Goal: Task Accomplishment & Management: Manage account settings

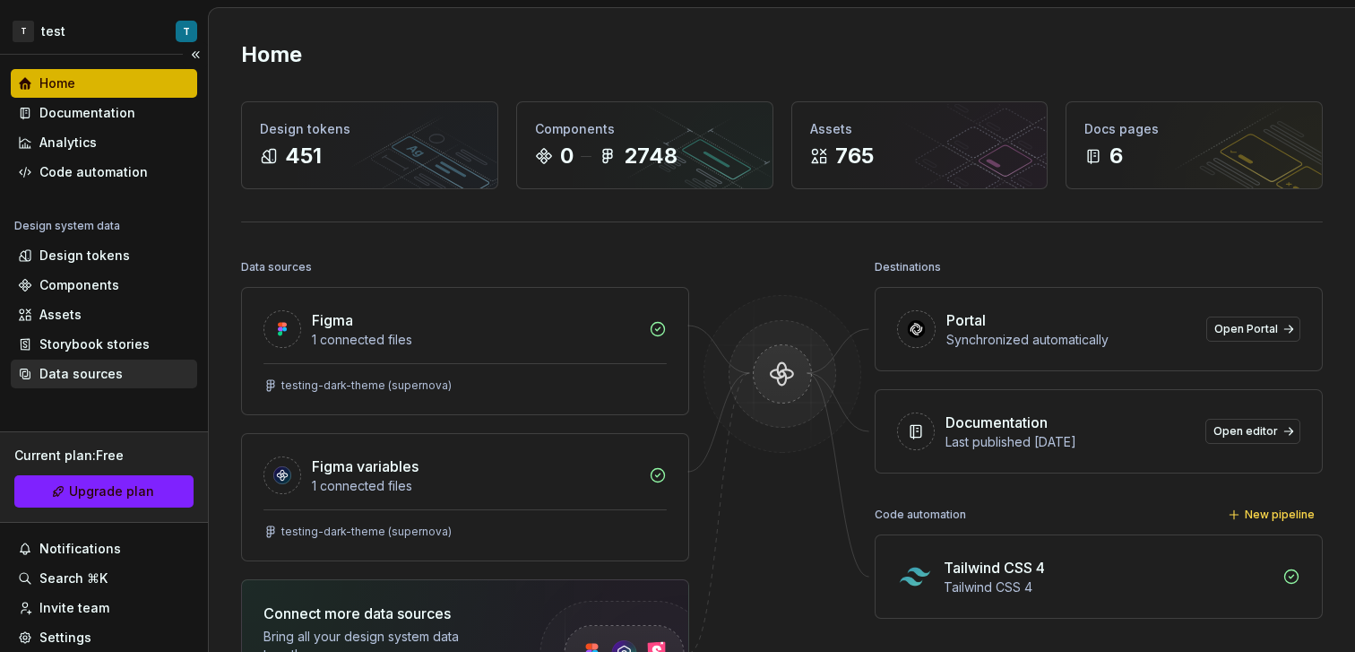
click at [116, 376] on div "Data sources" at bounding box center [80, 374] width 83 height 18
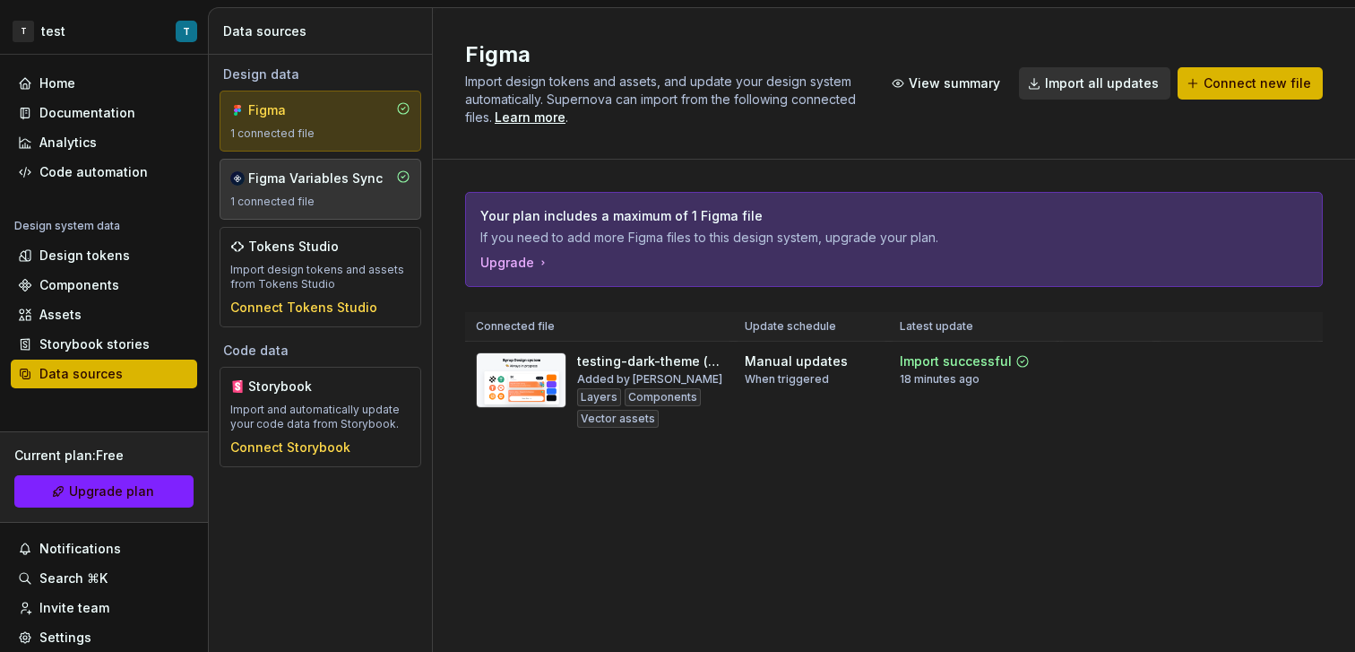
click at [340, 190] on div "Figma Variables Sync 1 connected file" at bounding box center [320, 188] width 180 height 39
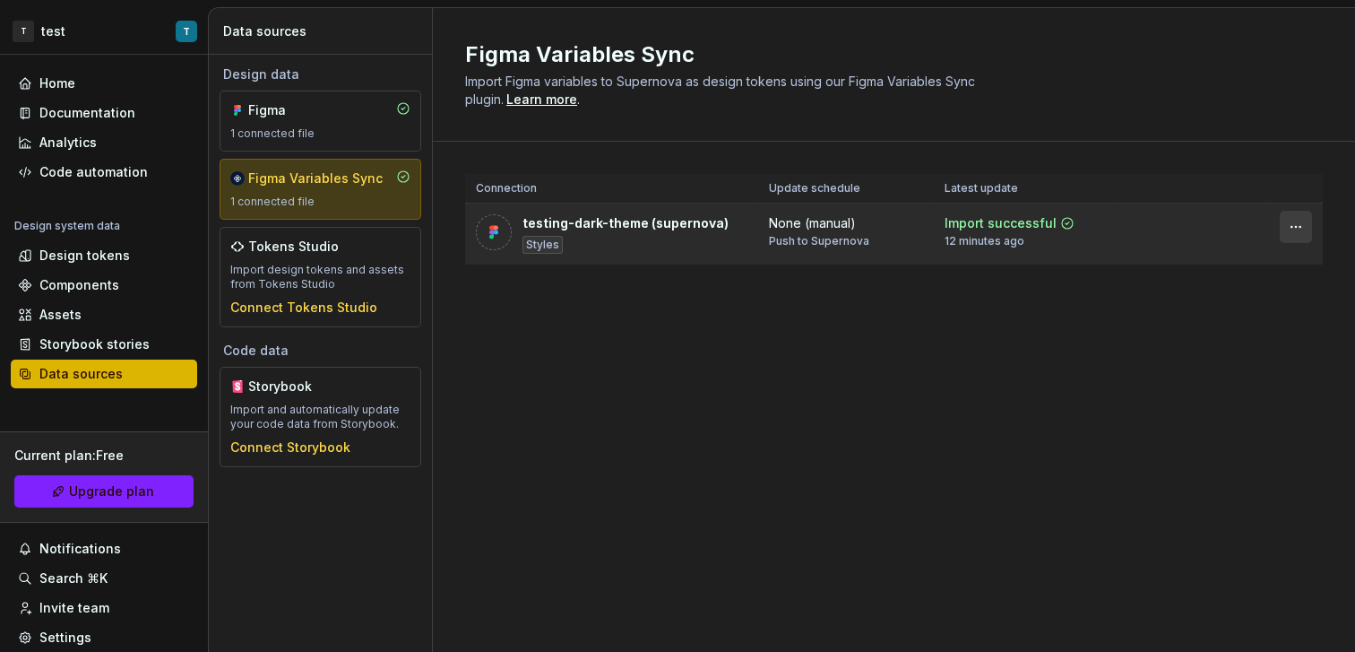
click at [1308, 232] on html "T test T Home Documentation Analytics Code automation Design system data Design…" at bounding box center [677, 326] width 1355 height 652
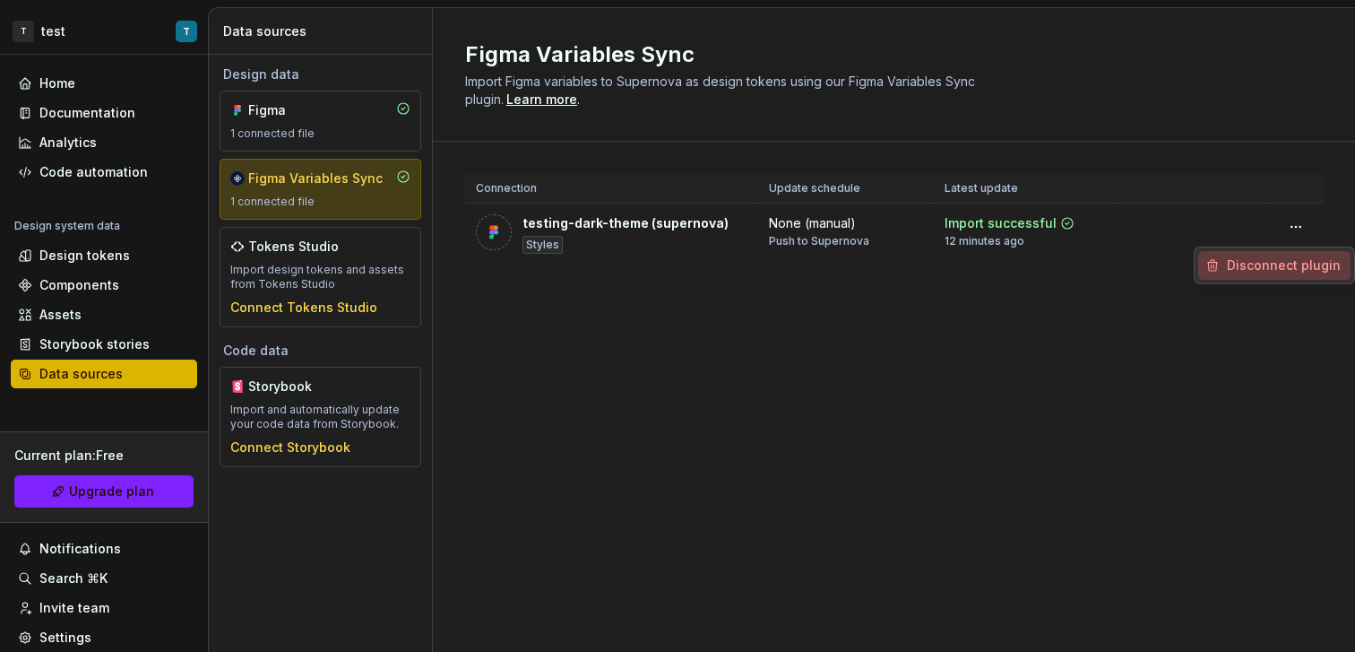
click at [1272, 267] on div "Disconnect plugin" at bounding box center [1285, 265] width 117 height 18
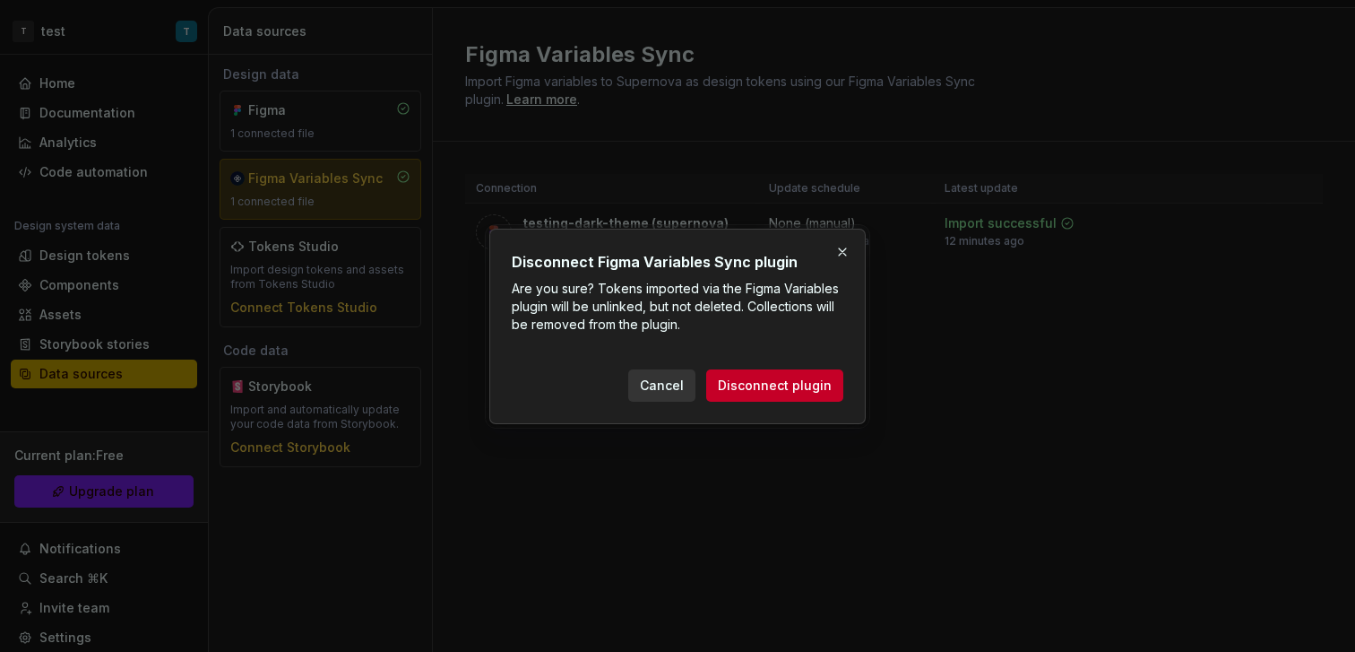
click at [818, 371] on button "Disconnect plugin" at bounding box center [774, 385] width 137 height 32
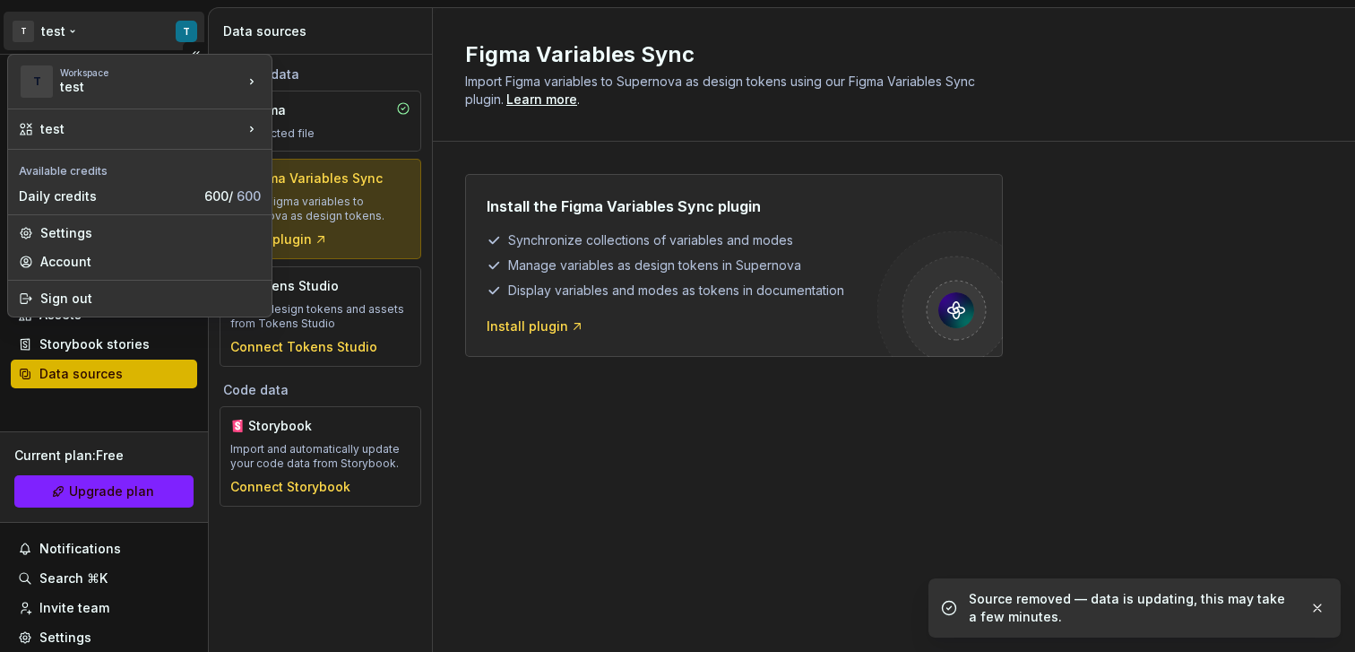
click at [176, 32] on html "T test T Home Documentation Analytics Code automation Design system data Design…" at bounding box center [677, 326] width 1355 height 652
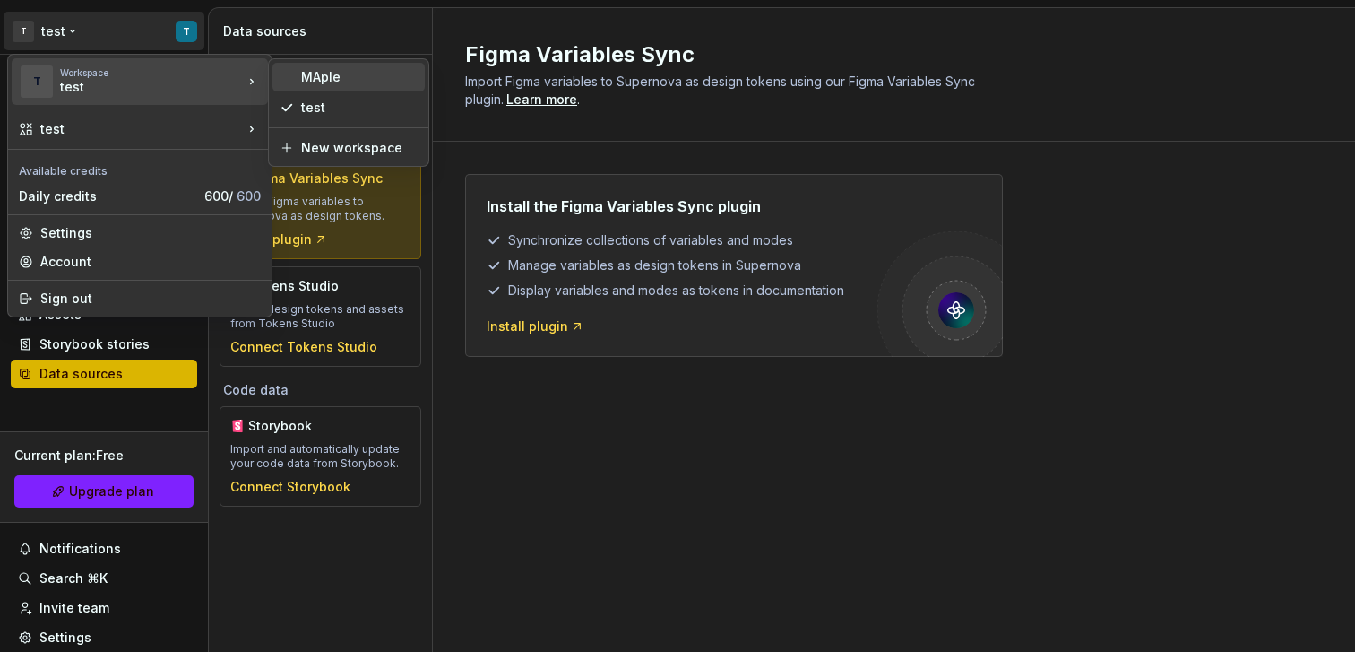
click at [337, 81] on div "MAple" at bounding box center [359, 77] width 117 height 18
